Goal: Navigation & Orientation: Find specific page/section

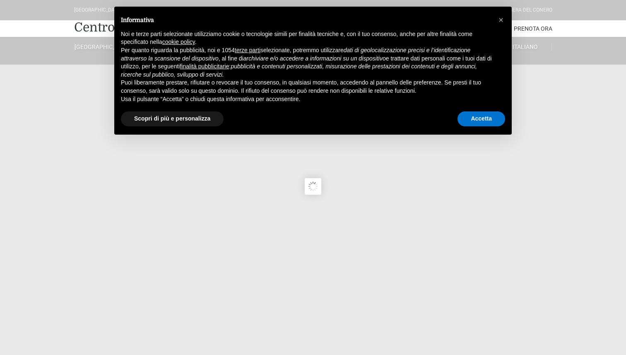
type input "[DATE]"
click at [484, 123] on button "Accetta" at bounding box center [481, 118] width 48 height 15
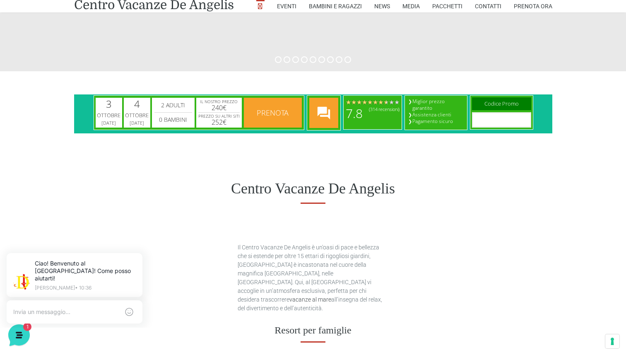
scroll to position [302, 0]
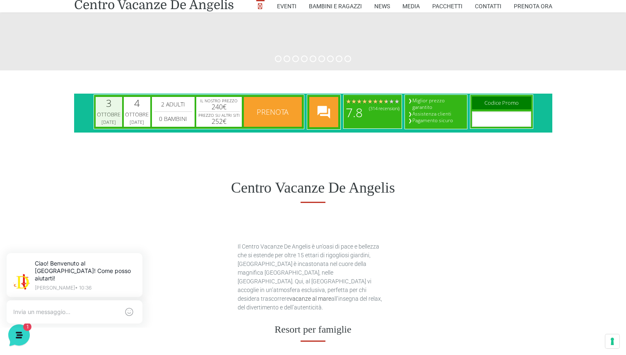
click at [108, 117] on div "Ottobre" at bounding box center [108, 114] width 24 height 8
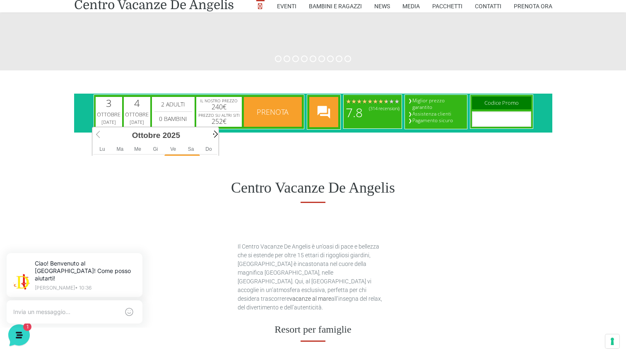
click at [211, 132] on span "Next" at bounding box center [214, 134] width 10 height 10
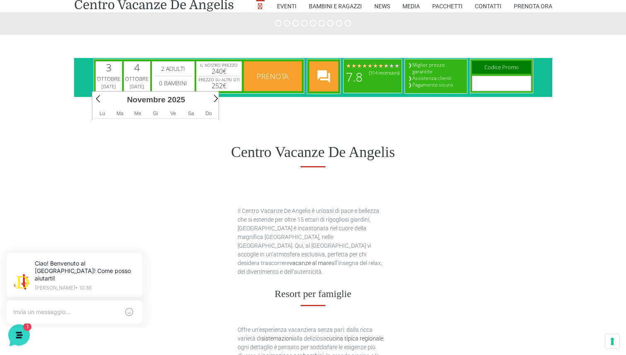
scroll to position [346, 0]
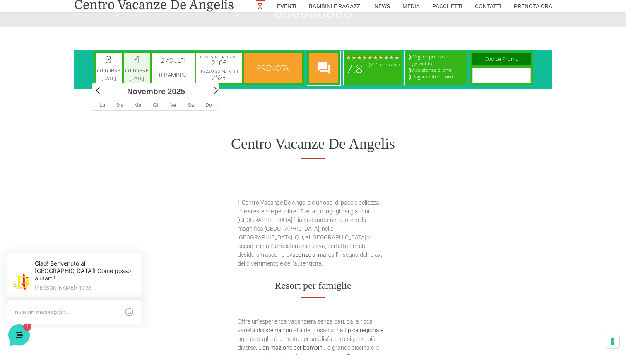
click at [139, 67] on div "Ottobre" at bounding box center [137, 71] width 24 height 8
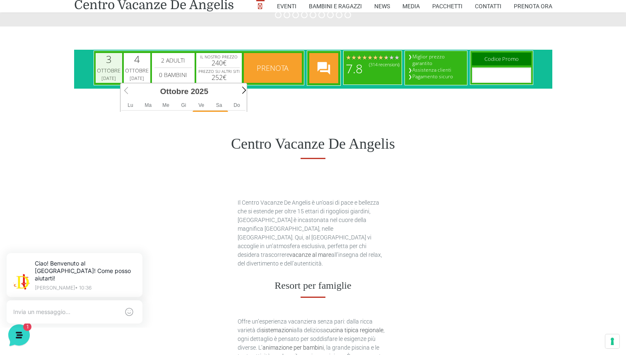
click at [110, 70] on div "Ottobre" at bounding box center [108, 71] width 24 height 8
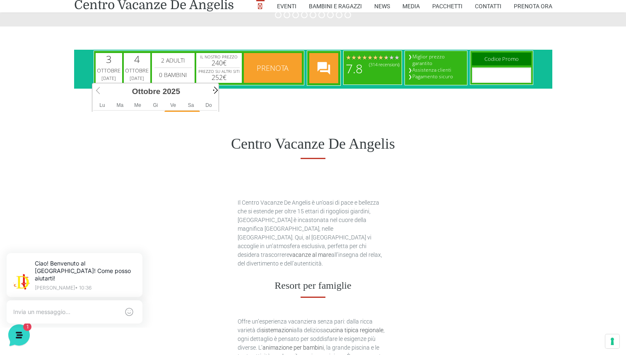
click at [215, 90] on span "Next" at bounding box center [214, 90] width 10 height 10
click at [172, 106] on span "Ve" at bounding box center [173, 105] width 6 height 6
click at [171, 136] on h1 "Centro Vacanze De Angelis" at bounding box center [313, 144] width 478 height 18
click at [175, 143] on h1 "Centro Vacanze De Angelis" at bounding box center [313, 144] width 478 height 18
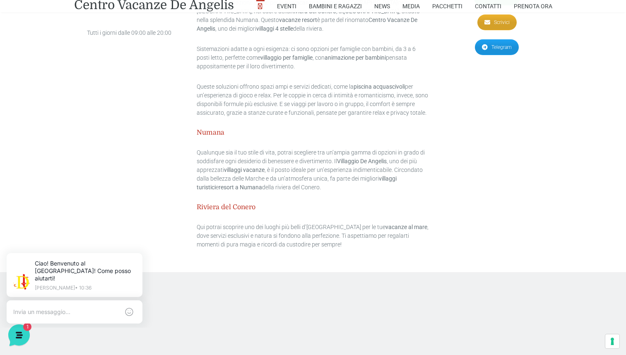
scroll to position [2470, 0]
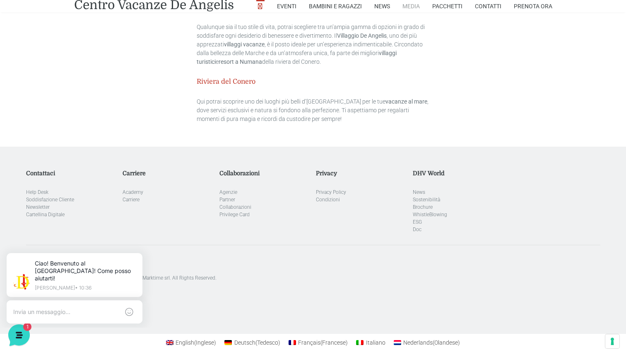
click at [409, 8] on link "Media" at bounding box center [410, 6] width 17 height 12
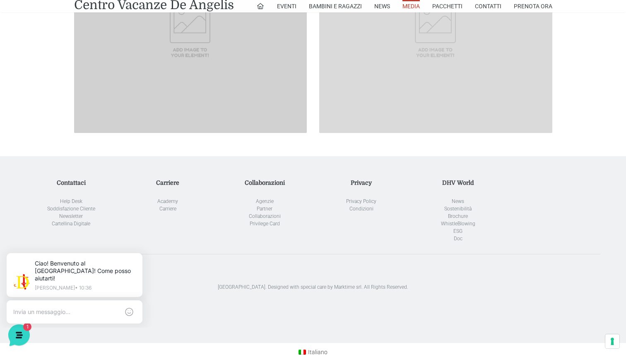
scroll to position [795, 0]
